Goal: Find specific page/section: Find specific page/section

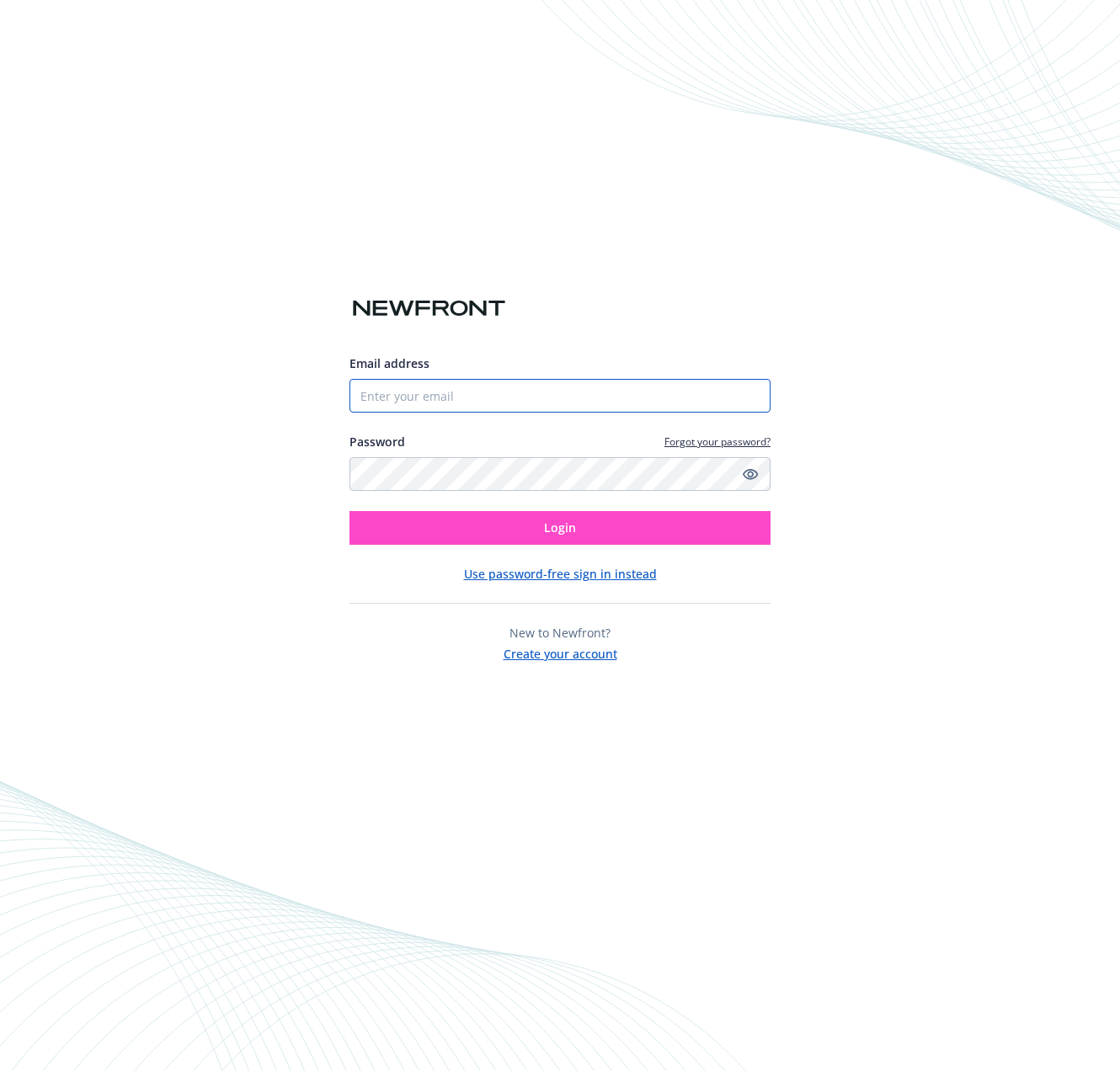
type input "[PERSON_NAME][EMAIL_ADDRESS][DOMAIN_NAME]"
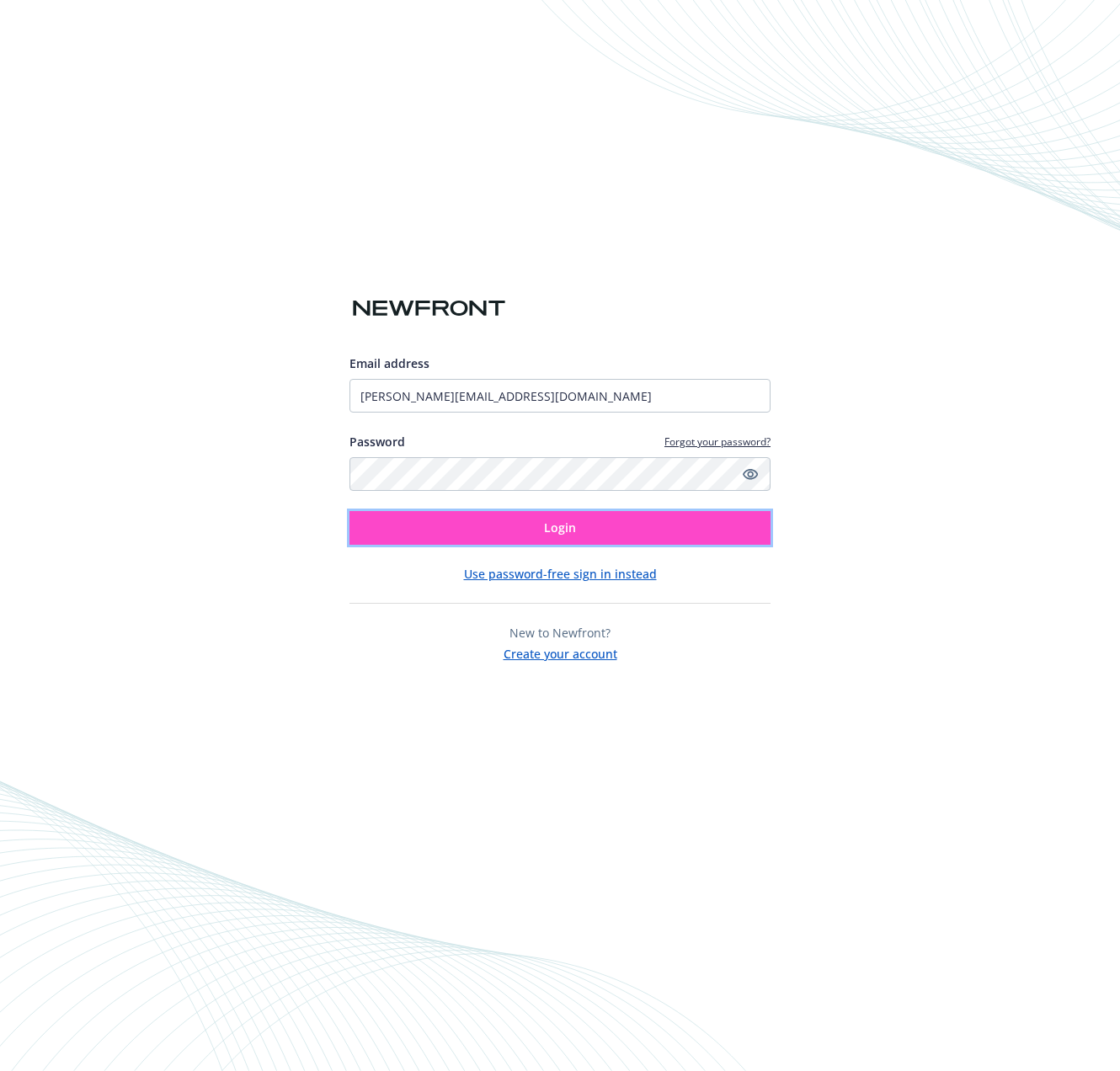
click at [525, 534] on button "Login" at bounding box center [560, 528] width 421 height 34
